Goal: Check status: Check status

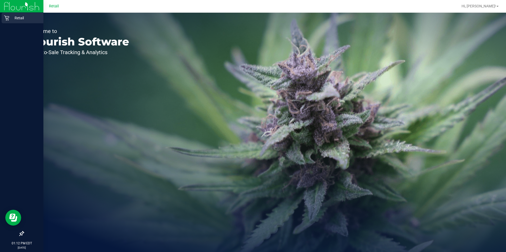
click at [8, 16] on icon at bounding box center [6, 18] width 5 height 5
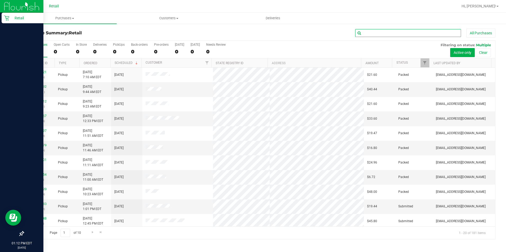
click at [371, 35] on input "text" at bounding box center [408, 33] width 106 height 8
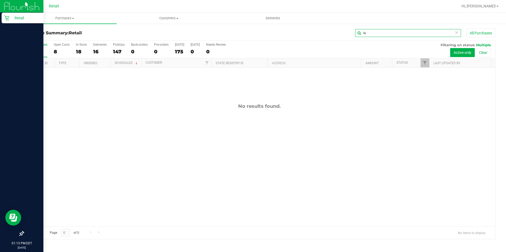
type input "l"
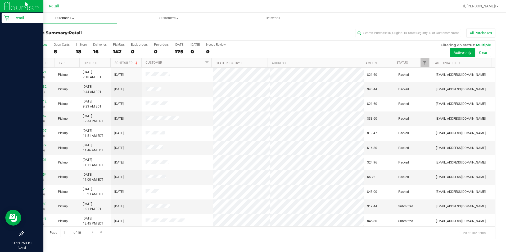
click at [59, 19] on span "Purchases" at bounding box center [65, 18] width 104 height 5
click at [59, 32] on span "Summary of purchases" at bounding box center [40, 32] width 54 height 4
click at [389, 34] on input "text" at bounding box center [408, 33] width 106 height 8
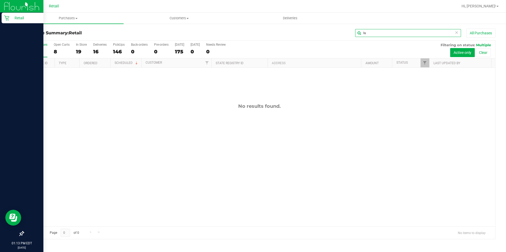
type input "l"
type input "[PERSON_NAME]"
click at [69, 18] on span "Purchases" at bounding box center [68, 18] width 111 height 5
click at [42, 46] on span "All purchases" at bounding box center [32, 44] width 38 height 4
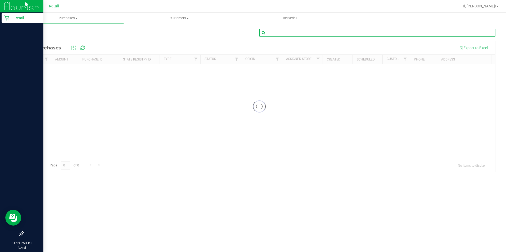
click at [340, 35] on input "text" at bounding box center [377, 33] width 236 height 8
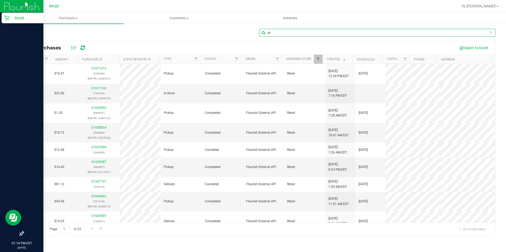
type input "o"
click at [278, 33] on input "text" at bounding box center [377, 33] width 236 height 8
